Goal: Information Seeking & Learning: Check status

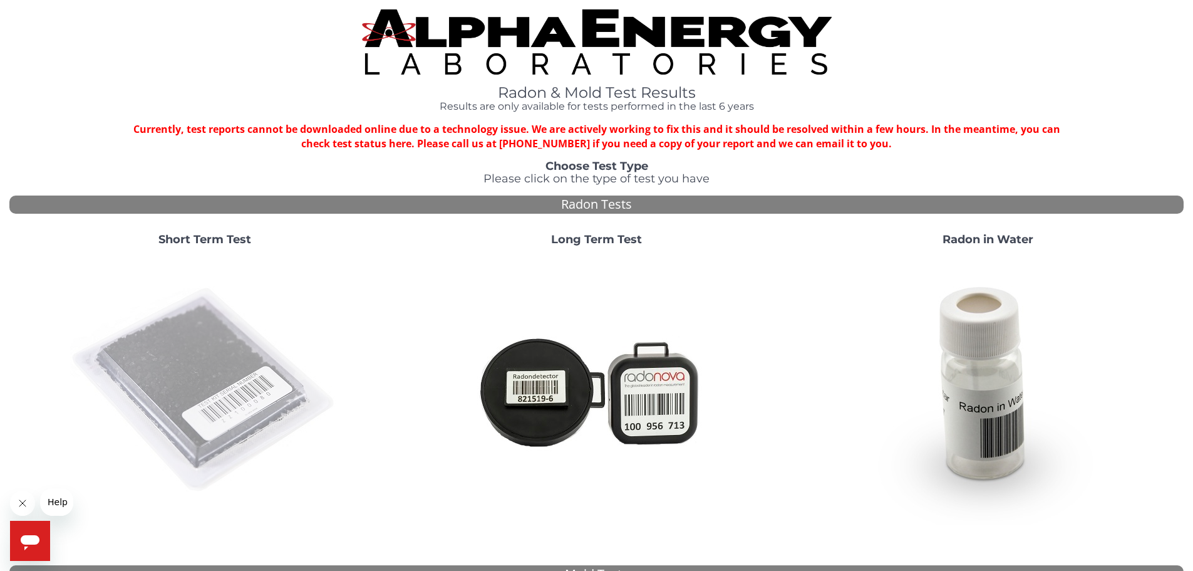
click at [212, 302] on img at bounding box center [204, 390] width 269 height 269
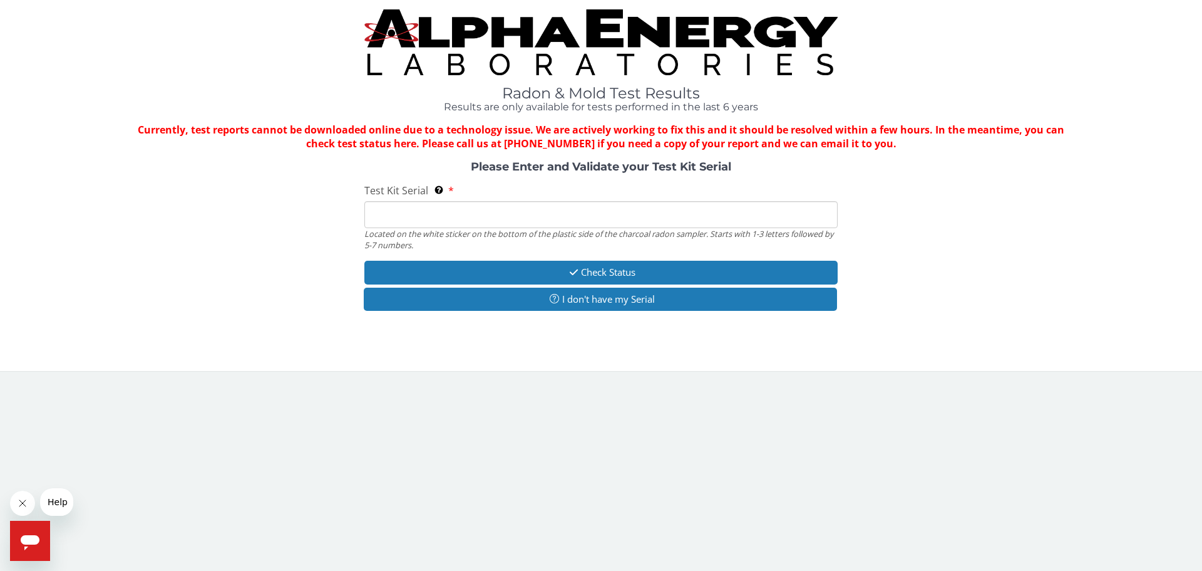
click at [430, 206] on input "Test Kit Serial Located on the white sticker on the bottom of the plastic side …" at bounding box center [600, 214] width 473 height 27
type input "AT23071861"
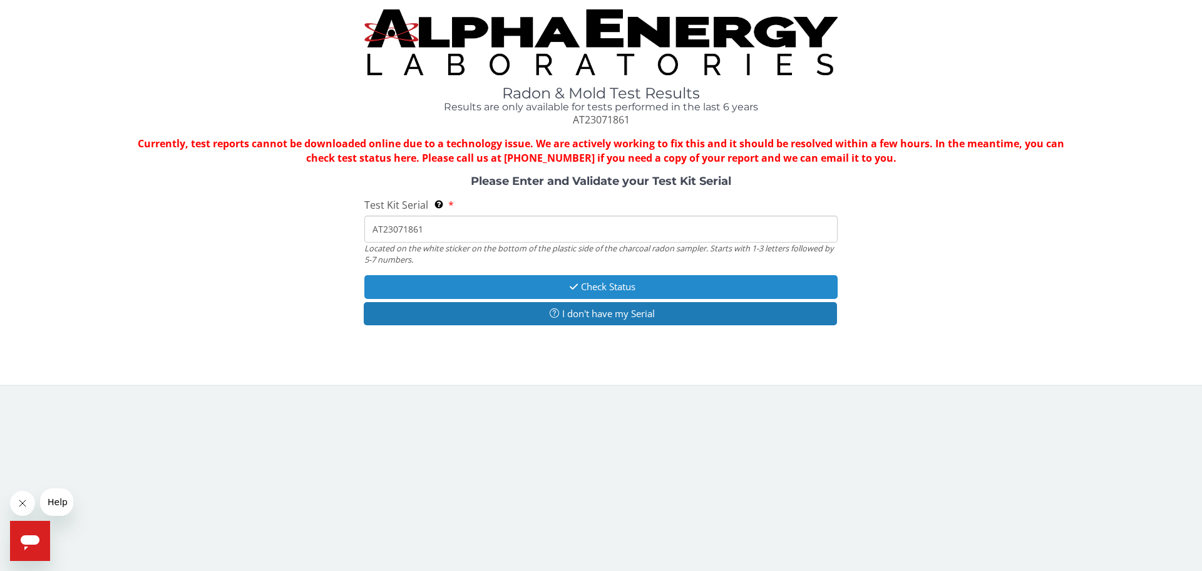
click at [550, 287] on button "Check Status" at bounding box center [600, 286] width 473 height 23
